Goal: Information Seeking & Learning: Understand process/instructions

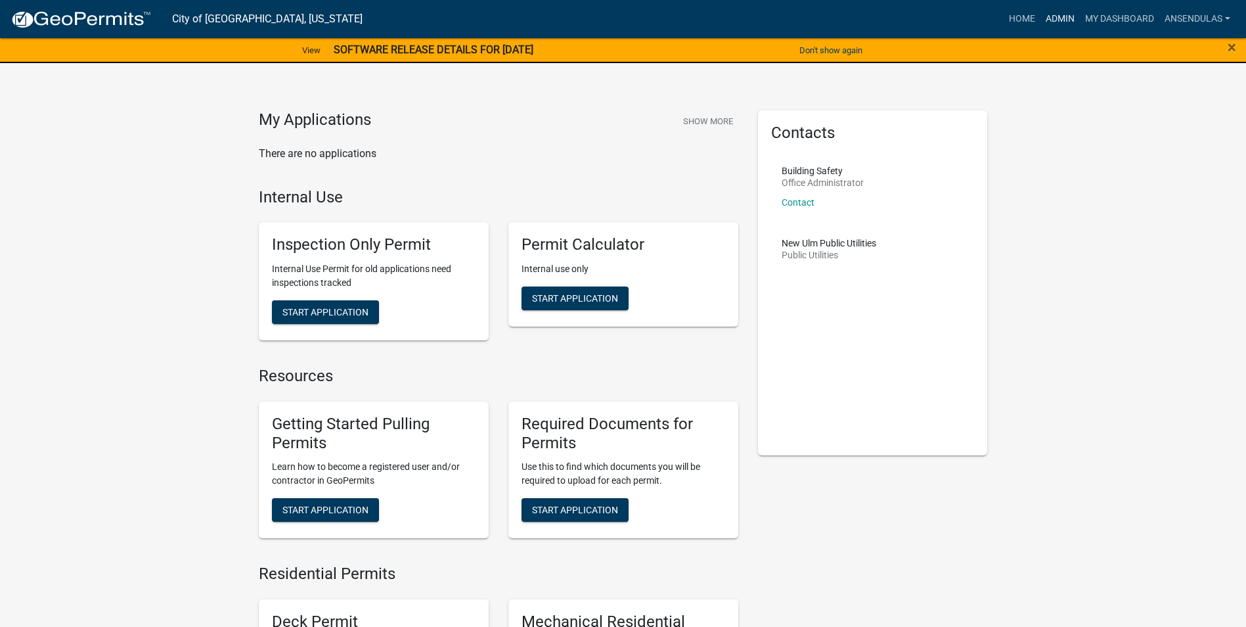
click at [1042, 18] on link "Admin" at bounding box center [1059, 19] width 39 height 25
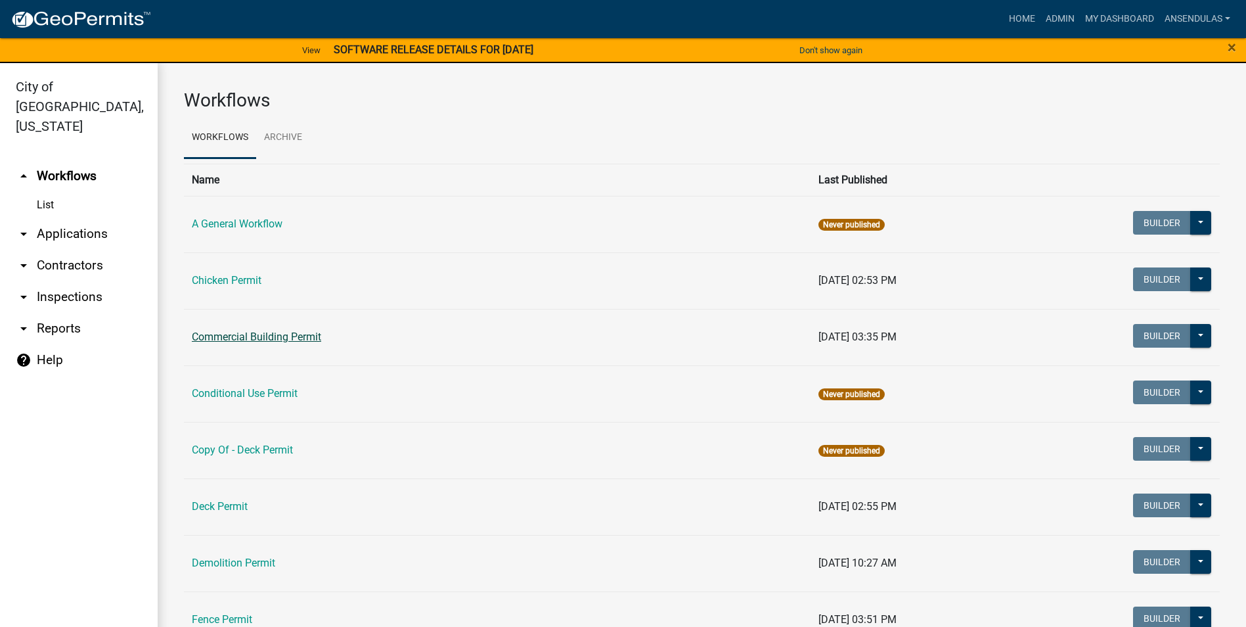
click at [267, 334] on link "Commercial Building Permit" at bounding box center [256, 336] width 129 height 12
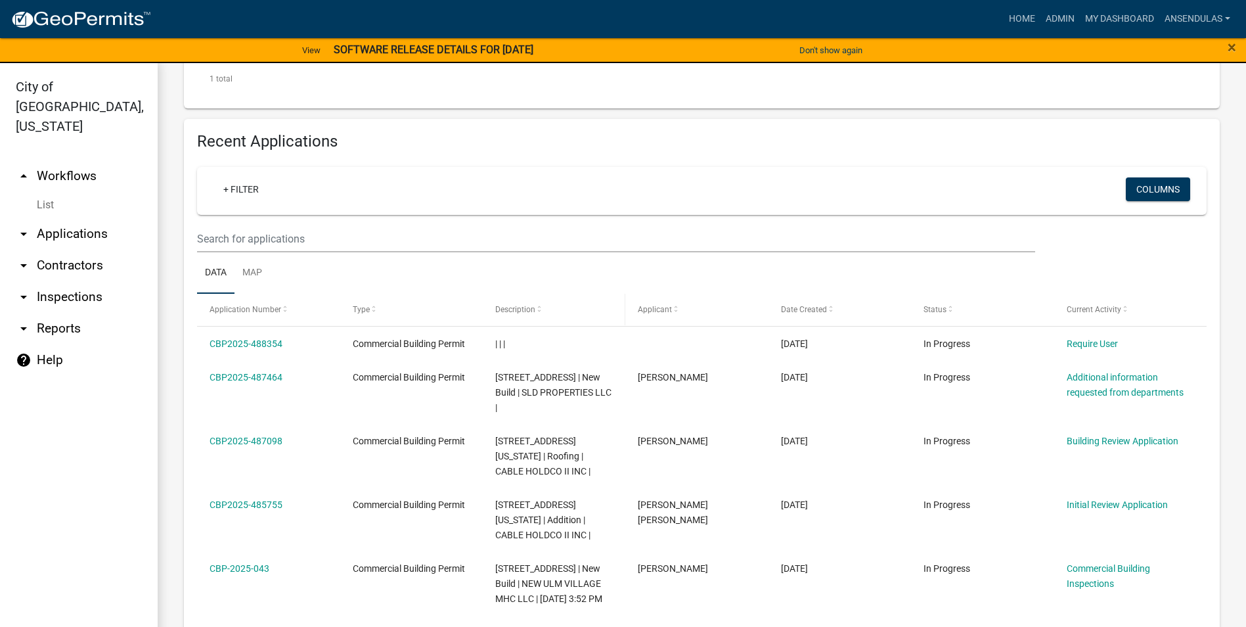
scroll to position [525, 0]
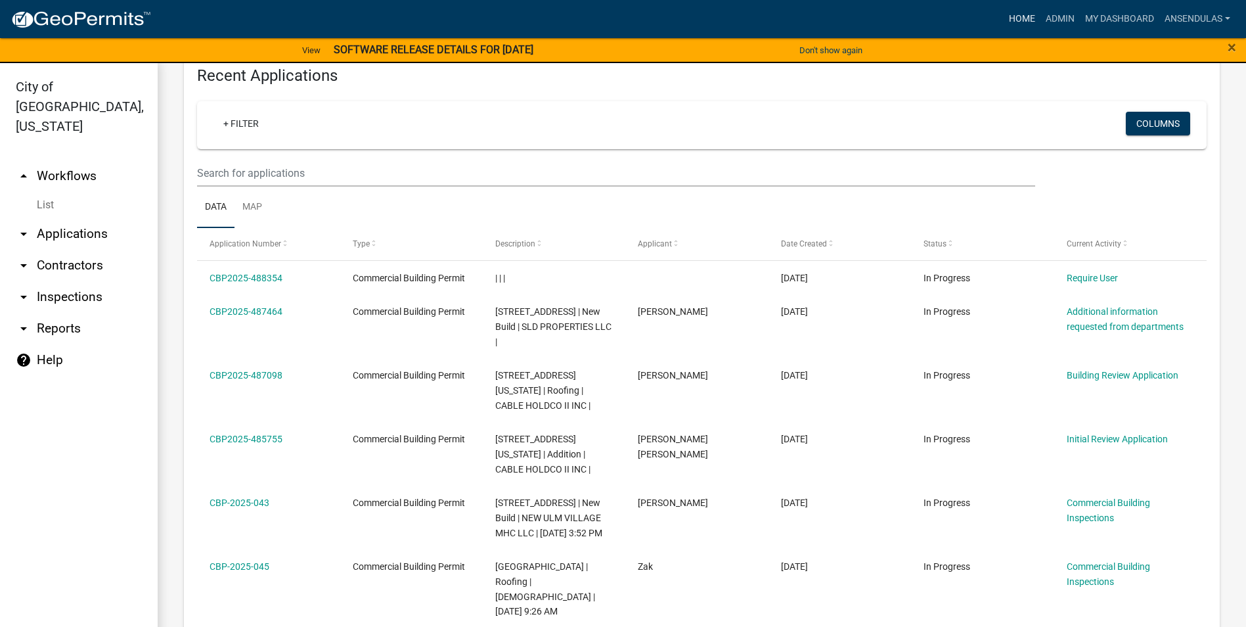
click at [1028, 7] on link "Home" at bounding box center [1022, 19] width 37 height 25
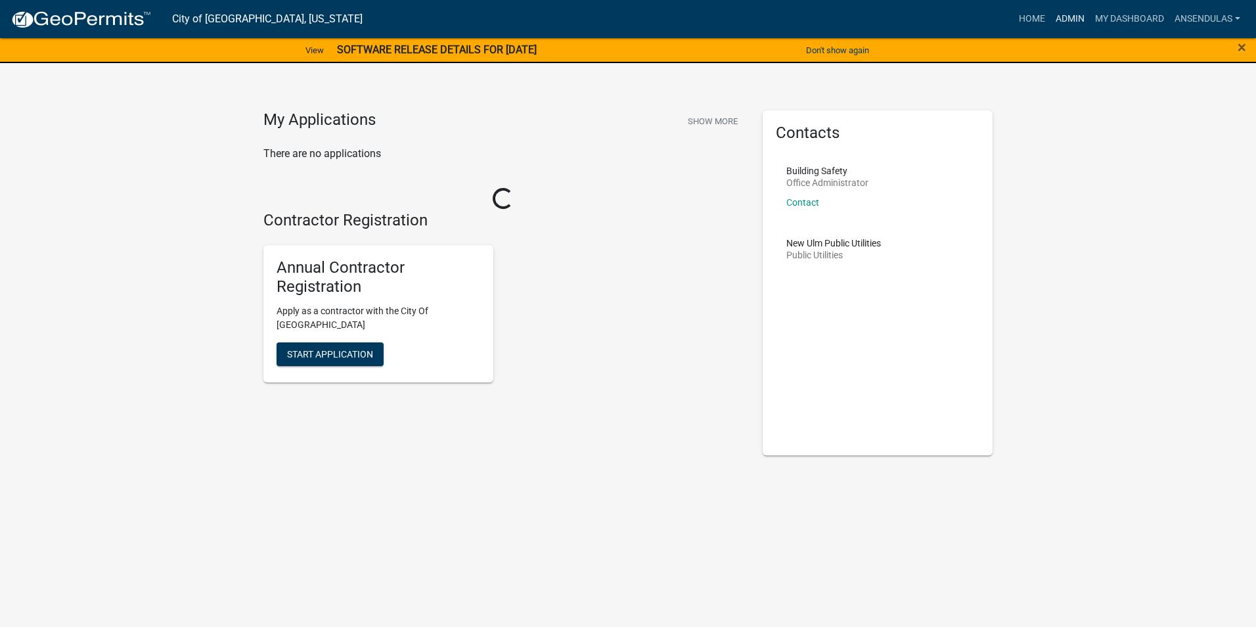
click at [1065, 18] on link "Admin" at bounding box center [1069, 19] width 39 height 25
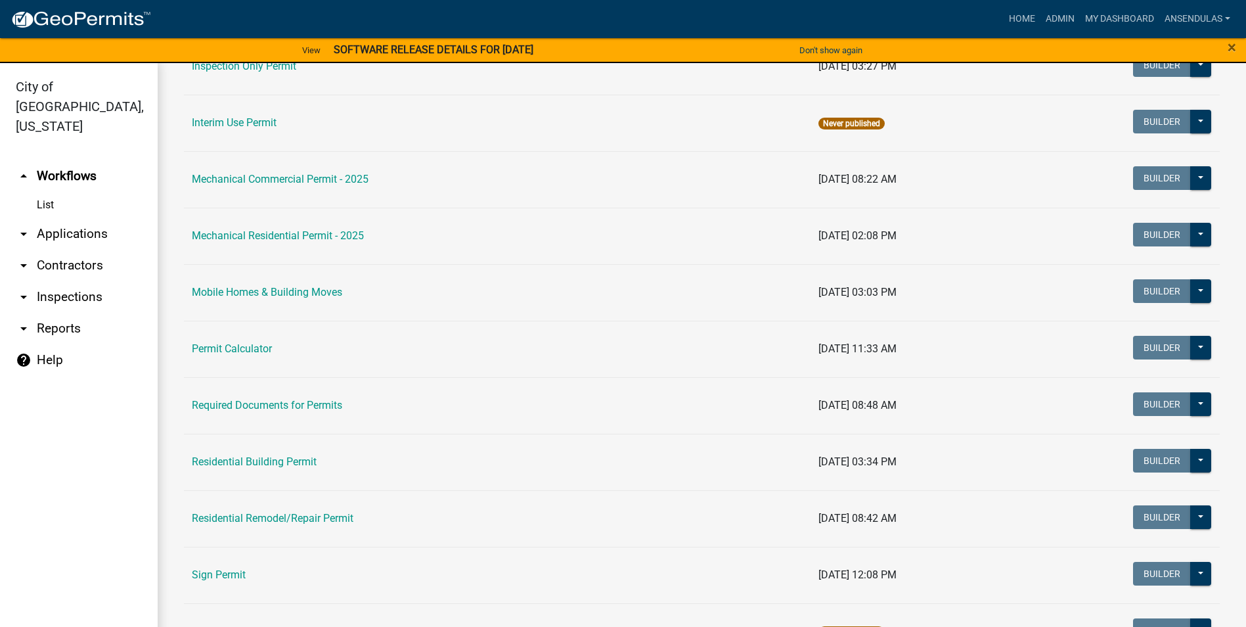
scroll to position [788, 0]
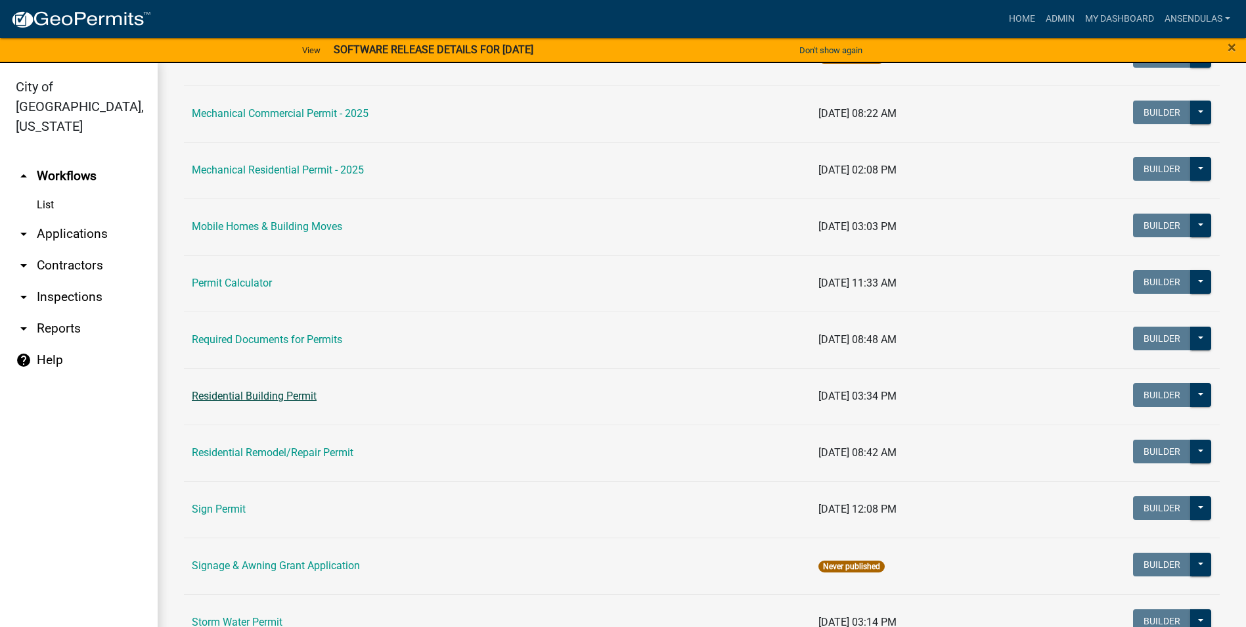
click at [262, 398] on link "Residential Building Permit" at bounding box center [254, 396] width 125 height 12
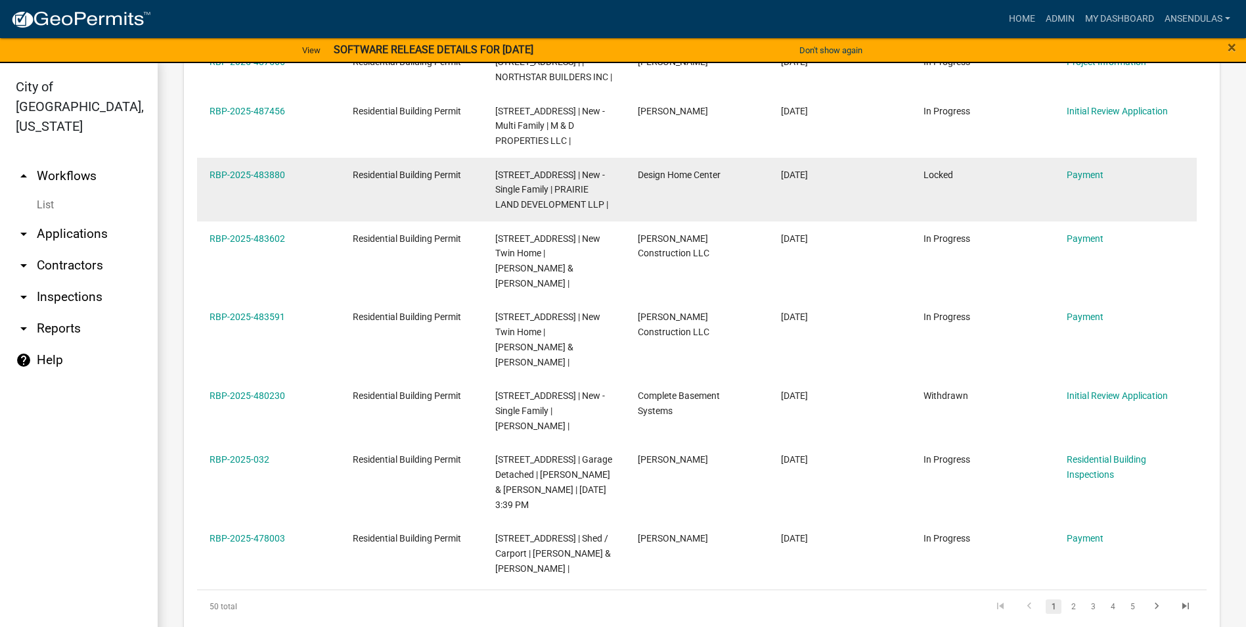
scroll to position [920, 0]
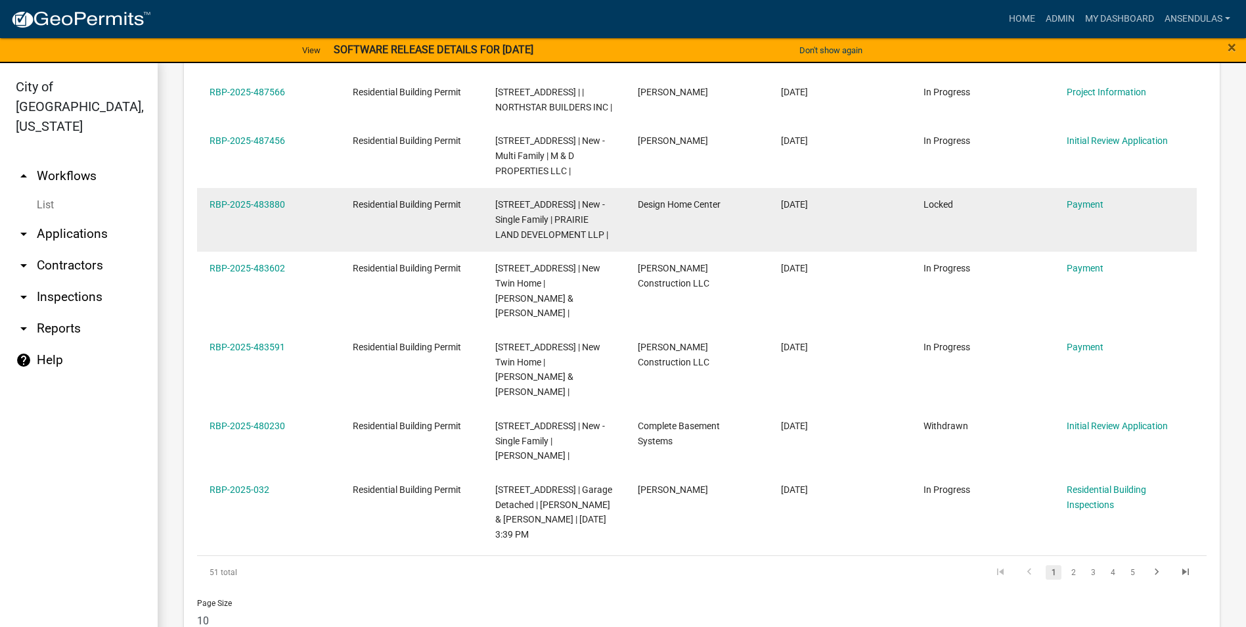
scroll to position [914, 0]
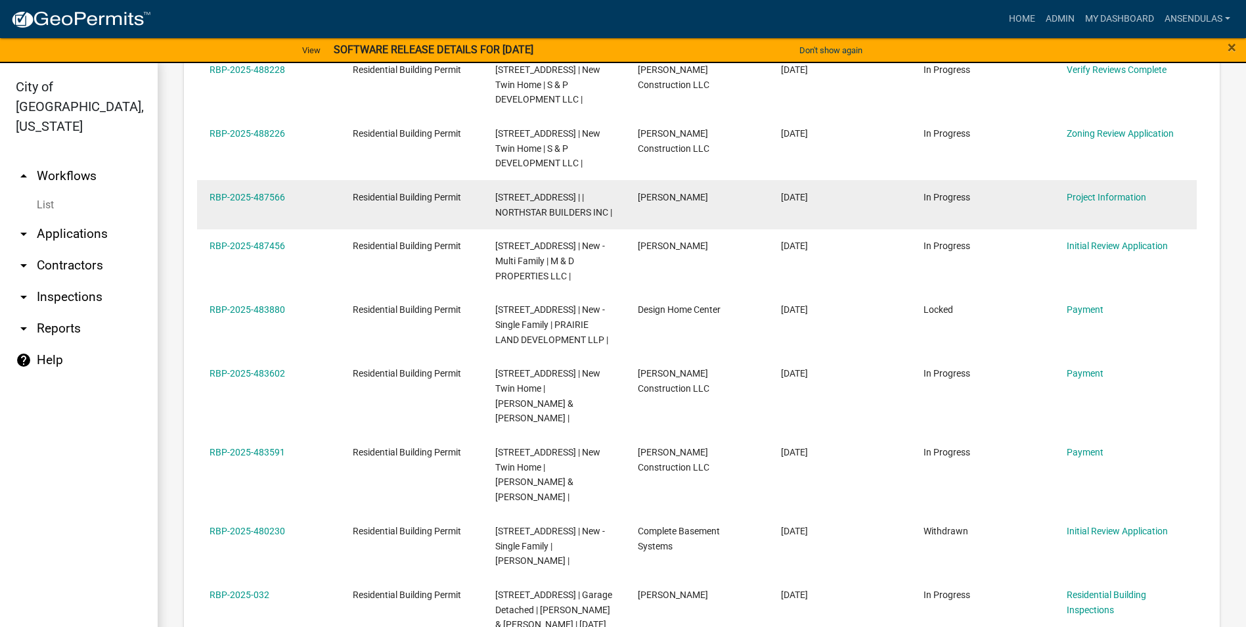
scroll to position [454, 0]
